Goal: Information Seeking & Learning: Learn about a topic

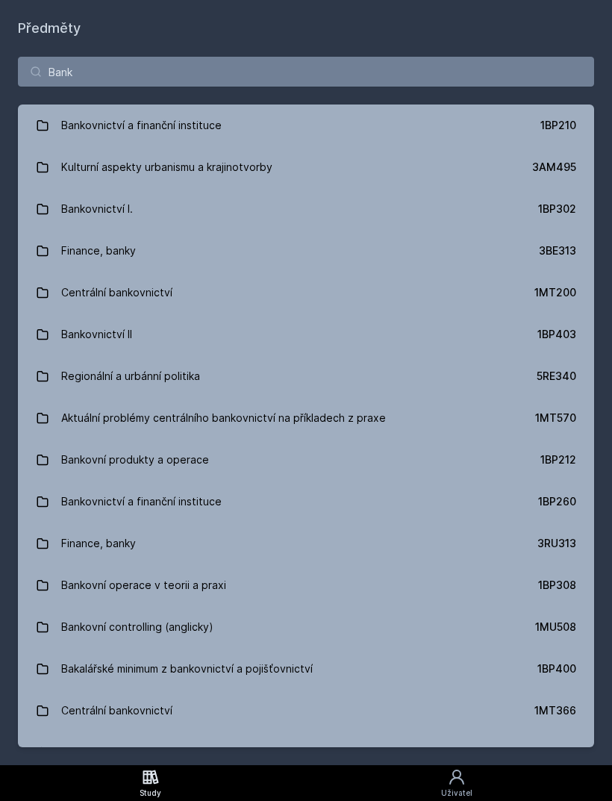
type input "Banko"
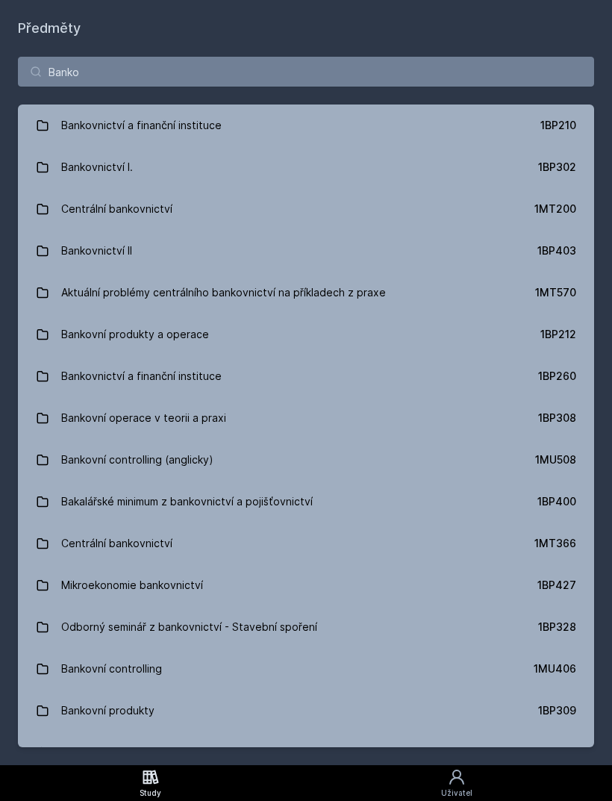
click at [316, 137] on link "Bankovnictví a finanční instituce 1BP210" at bounding box center [306, 125] width 576 height 42
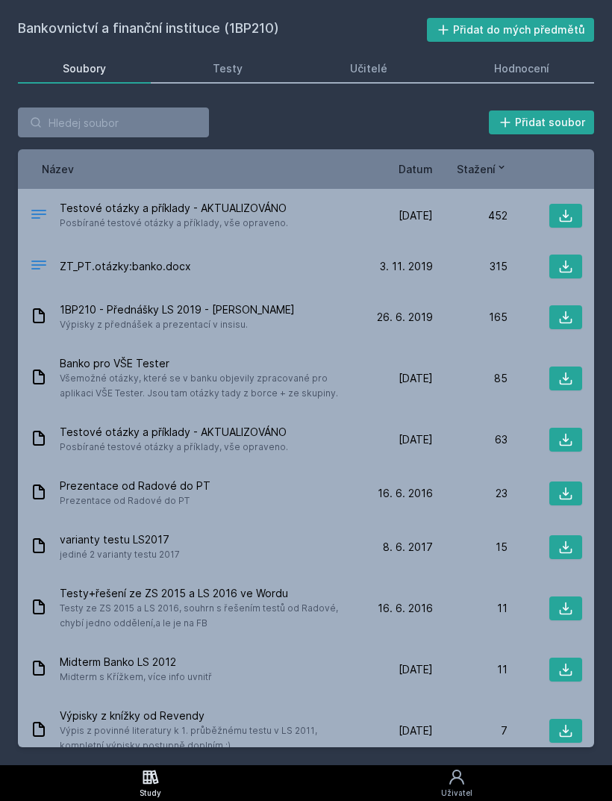
click at [528, 81] on link "Hodnocení" at bounding box center [522, 69] width 145 height 30
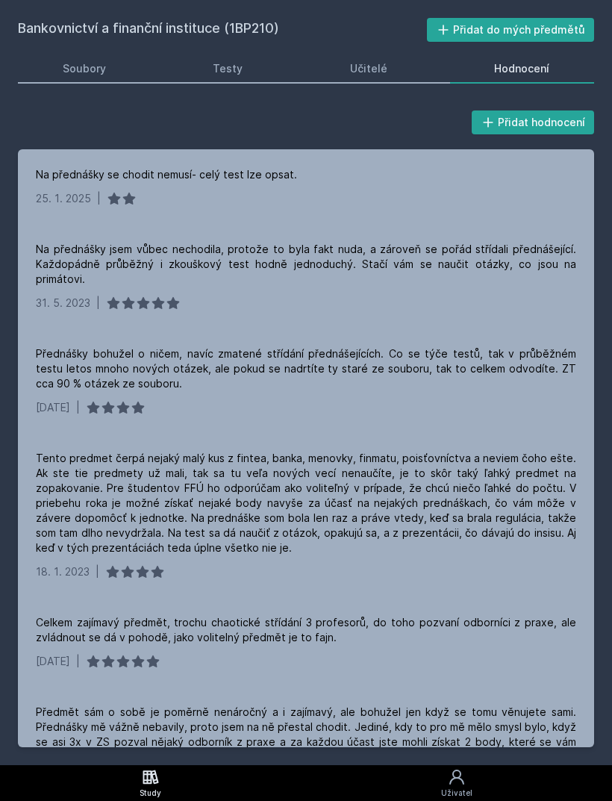
click at [321, 181] on div "Na přednášky se chodit nemusí- celý test lze opsat." at bounding box center [306, 174] width 540 height 15
click at [175, 270] on div "Na přednášky jsem vůbec nechodila, protože to byla fakt nuda, a zároveň se pořá…" at bounding box center [306, 264] width 540 height 45
click at [224, 363] on div "Přednášky bohužel o ničem, navíc zmatené střídání přednášejících. Co se týče te…" at bounding box center [306, 368] width 540 height 45
click at [311, 190] on div "Na přednášky se chodit nemusí- celý test lze opsat. [DATE] |" at bounding box center [306, 186] width 576 height 75
click at [93, 67] on div "Soubory" at bounding box center [84, 68] width 43 height 15
